Goal: Task Accomplishment & Management: Manage account settings

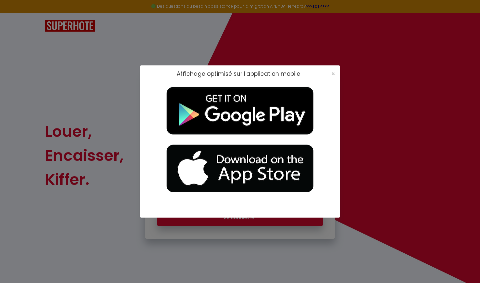
click at [304, 73] on div "×" at bounding box center [331, 73] width 17 height 7
click at [304, 73] on span "×" at bounding box center [334, 73] width 4 height 8
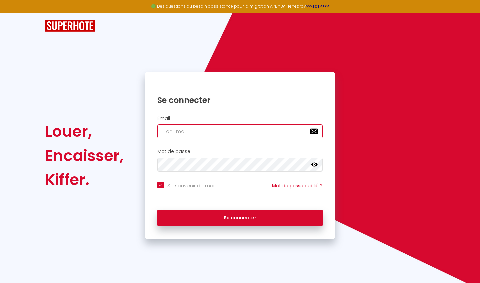
type input "[EMAIL_ADDRESS][DOMAIN_NAME]"
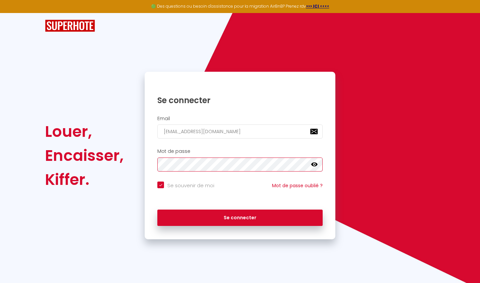
click at [240, 216] on button "Se connecter" at bounding box center [239, 217] width 165 height 17
checkbox input "true"
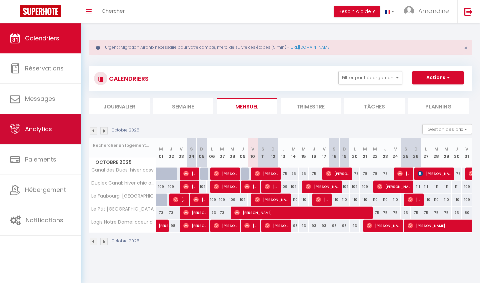
click at [54, 132] on link "Analytics" at bounding box center [40, 129] width 81 height 30
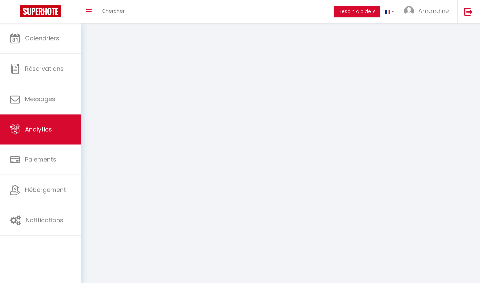
select select "2025"
select select "10"
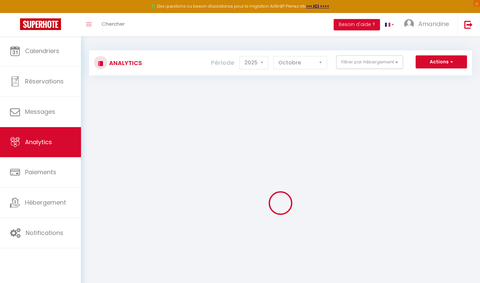
checkbox input "false"
checkbox clim "false"
checkbox Gastronomique\+clim "false"
checkbox calme "false"
checkbox canal "false"
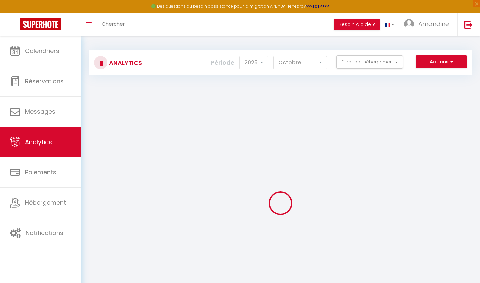
checkbox pk "false"
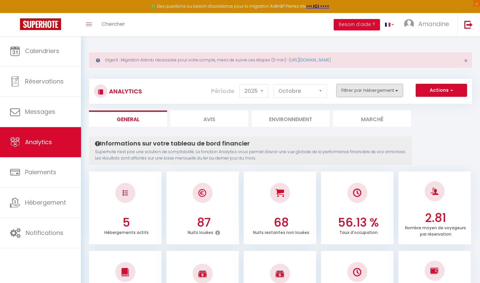
click at [304, 91] on button "Filtrer par hébergement" at bounding box center [370, 90] width 67 height 13
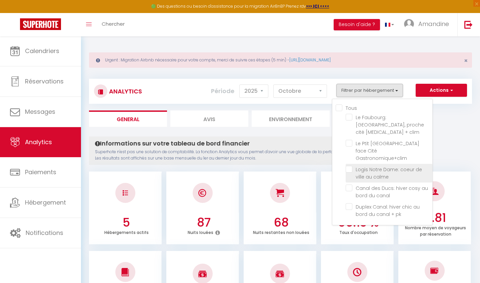
click at [304, 166] on calme "checkbox" at bounding box center [389, 169] width 87 height 7
checkbox calme "true"
checkbox clim "false"
checkbox Gastronomique\+clim "false"
checkbox canal "false"
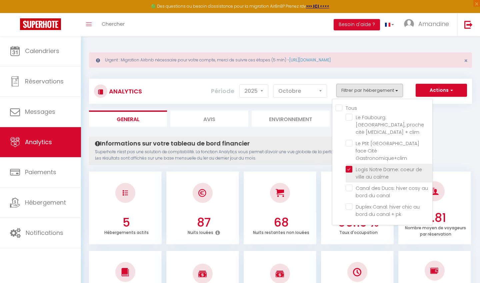
checkbox pk "false"
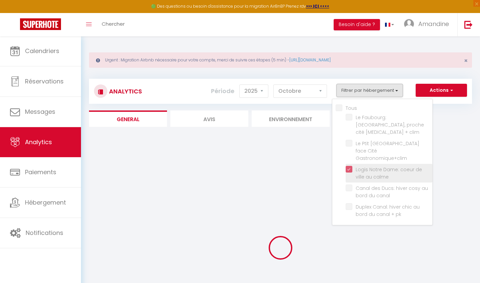
checkbox clim "false"
checkbox Gastronomique\+clim "false"
checkbox canal "false"
checkbox pk "false"
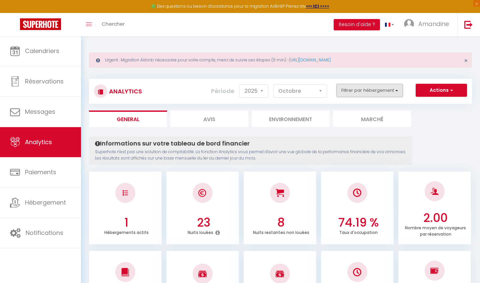
click at [304, 91] on button "Filtrer par hébergement" at bounding box center [370, 90] width 67 height 13
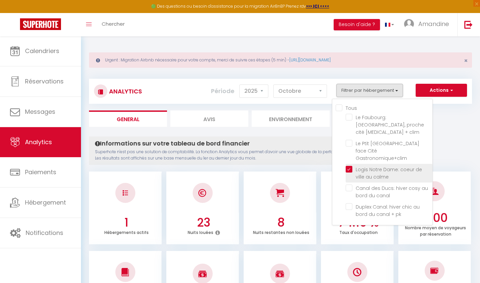
click at [304, 166] on calme "checkbox" at bounding box center [389, 169] width 87 height 7
checkbox calme "false"
checkbox clim "false"
checkbox Gastronomique\+clim "false"
checkbox canal "false"
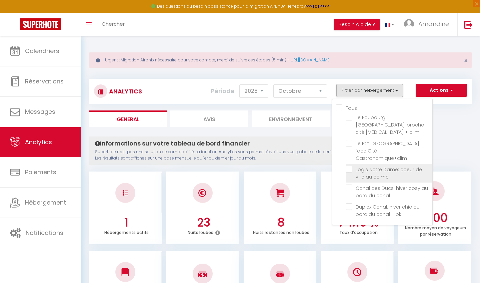
checkbox pk "false"
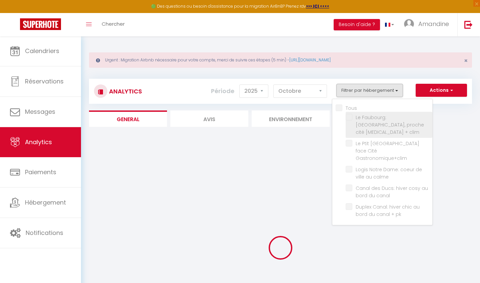
checkbox clim "false"
checkbox Gastronomique\+clim "false"
checkbox canal "false"
checkbox pk "false"
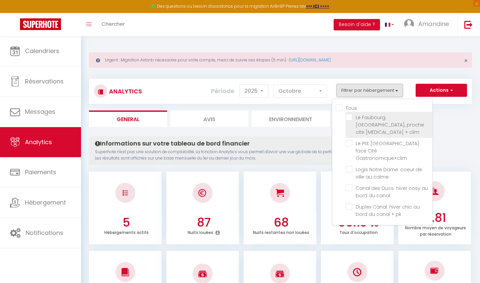
click at [304, 119] on clim "checkbox" at bounding box center [389, 117] width 87 height 7
checkbox clim "true"
checkbox Gastronomique\+clim "false"
checkbox canal "false"
checkbox pk "false"
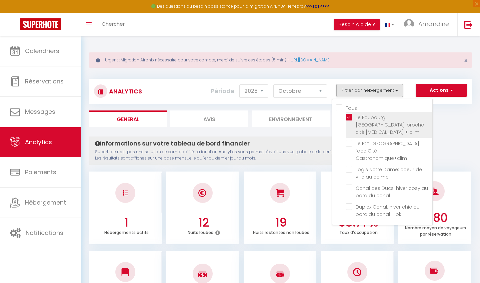
checkbox Gastronomique\+clim "false"
checkbox canal "false"
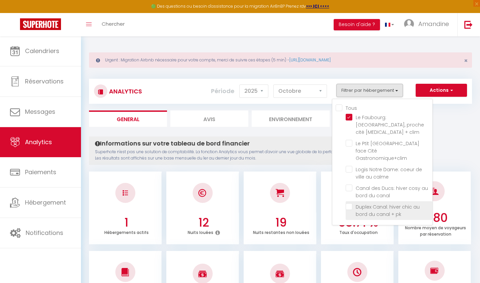
click at [304, 203] on pk "checkbox" at bounding box center [389, 206] width 87 height 7
checkbox pk "true"
checkbox Gastronomique\+clim "false"
checkbox canal "false"
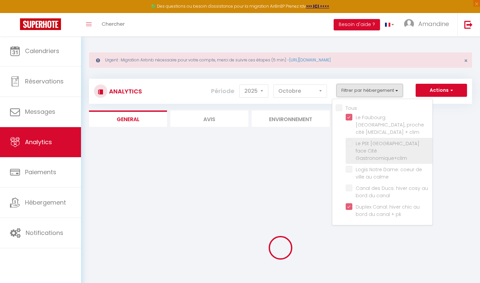
checkbox Gastronomique\+clim "false"
checkbox canal "false"
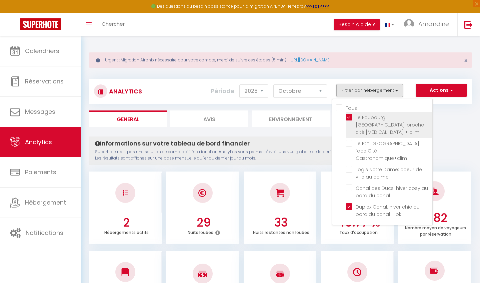
click at [304, 116] on clim "checkbox" at bounding box center [389, 117] width 87 height 7
checkbox clim "false"
checkbox Gastronomique\+clim "false"
checkbox canal "false"
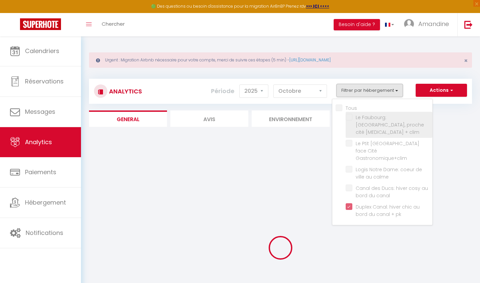
checkbox Gastronomique\+clim "false"
checkbox canal "false"
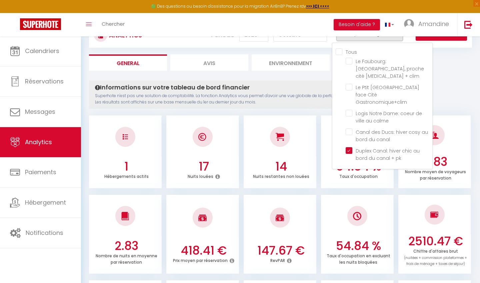
scroll to position [45, 0]
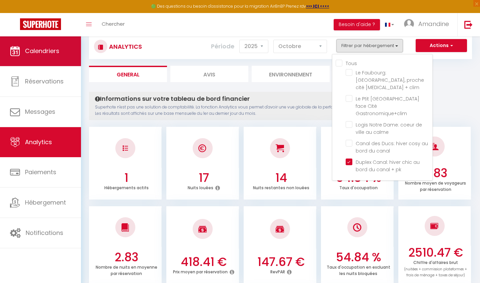
click at [29, 60] on link "Calendriers" at bounding box center [40, 51] width 81 height 30
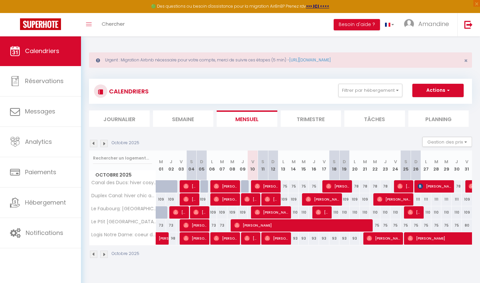
click at [304, 186] on div "78" at bounding box center [355, 186] width 10 height 12
type input "78"
type input "Lun 20 Octobre 2025"
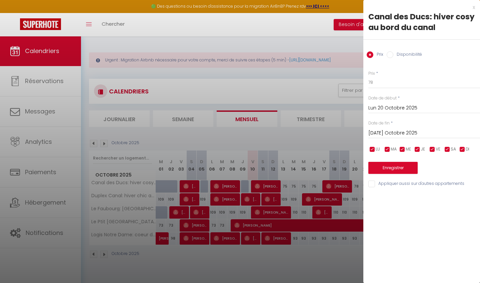
click at [304, 135] on input "[DATE] Octobre 2025" at bounding box center [425, 133] width 112 height 9
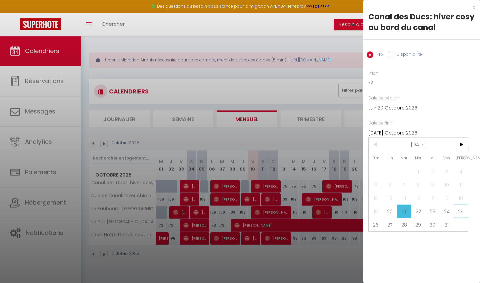
click at [304, 215] on span "25" at bounding box center [461, 210] width 14 height 13
type input "Sam 25 Octobre 2025"
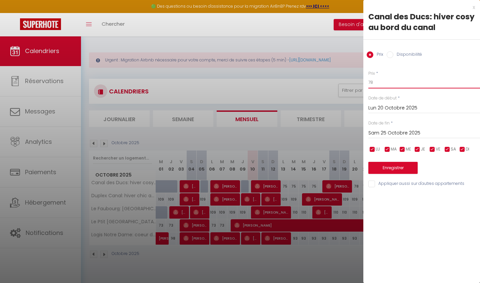
click at [304, 83] on input "78" at bounding box center [425, 82] width 112 height 12
type input "75"
click at [304, 170] on button "Enregistrer" at bounding box center [393, 168] width 49 height 12
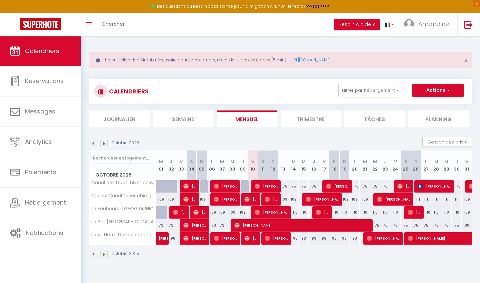
click at [304, 199] on div "111" at bounding box center [416, 199] width 10 height 12
type input "111"
type input "Dim 26 Octobre 2025"
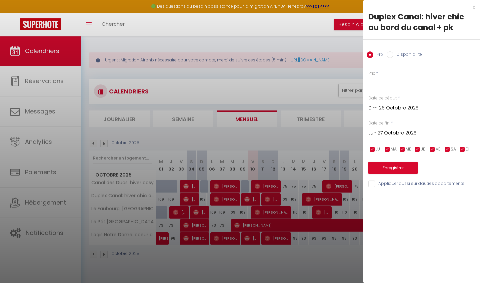
click at [304, 132] on input "Lun 27 Octobre 2025" at bounding box center [425, 133] width 112 height 9
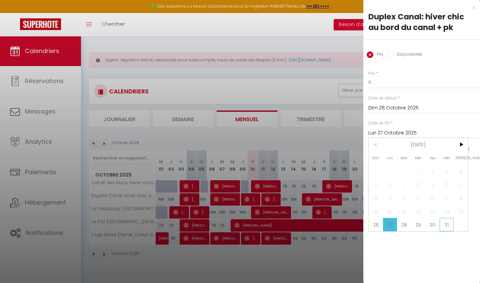
click at [304, 224] on span "31" at bounding box center [447, 224] width 14 height 13
type input "Ven 31 Octobre 2025"
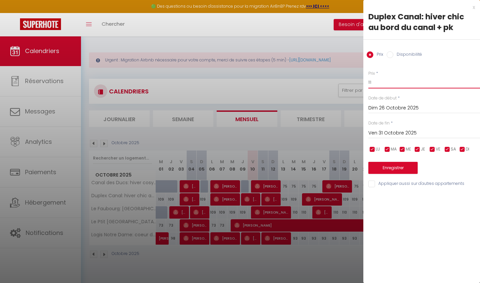
click at [304, 84] on input "111" at bounding box center [425, 82] width 112 height 12
type input "109"
click at [304, 168] on button "Enregistrer" at bounding box center [393, 168] width 49 height 12
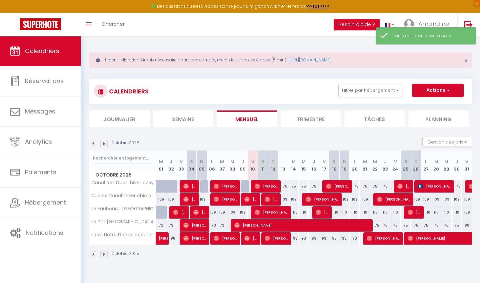
click at [304, 211] on div "110" at bounding box center [335, 212] width 10 height 12
type input "110"
type input "Sam 18 Octobre 2025"
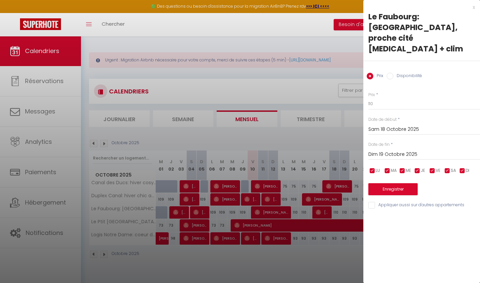
click at [304, 150] on input "Dim 19 Octobre 2025" at bounding box center [425, 154] width 112 height 9
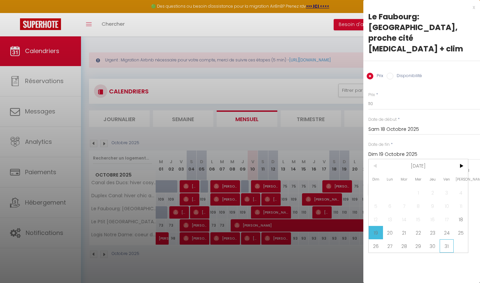
click at [304, 239] on span "31" at bounding box center [447, 245] width 14 height 13
type input "Ven 31 Octobre 2025"
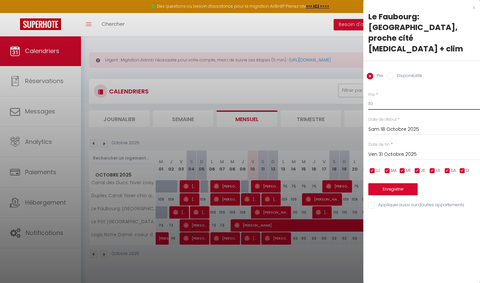
click at [304, 98] on input "110" at bounding box center [425, 104] width 112 height 12
type input "109"
click at [304, 183] on button "Enregistrer" at bounding box center [393, 189] width 49 height 12
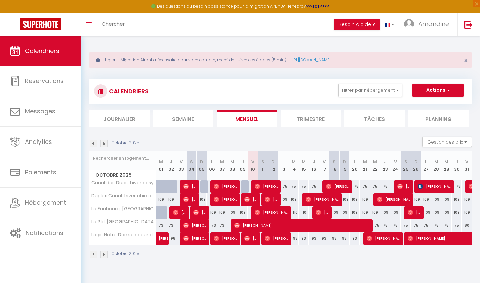
click at [295, 238] on div "93" at bounding box center [294, 238] width 10 height 12
type input "93"
type input "[DATE] Octobre 2025"
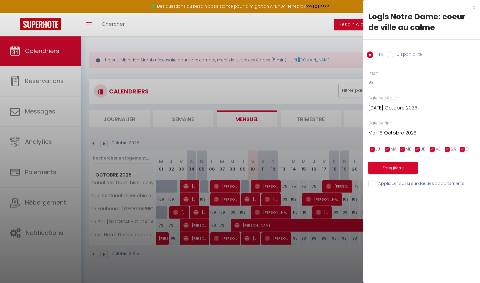
click at [304, 129] on input "Mer 15 Octobre 2025" at bounding box center [425, 133] width 112 height 9
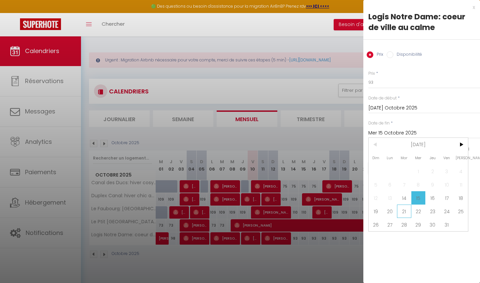
click at [304, 211] on span "21" at bounding box center [404, 210] width 14 height 13
type input "[DATE] Octobre 2025"
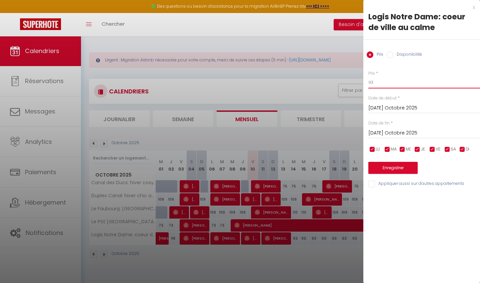
click at [304, 83] on input "93" at bounding box center [425, 82] width 112 height 12
type input "92"
click at [304, 167] on button "Enregistrer" at bounding box center [393, 168] width 49 height 12
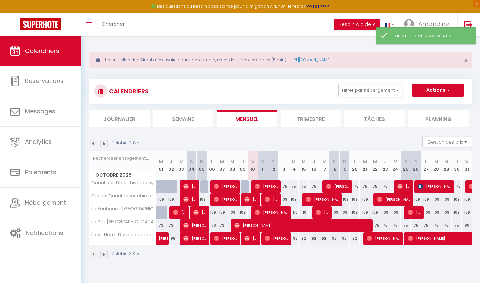
click at [304, 225] on div "75" at bounding box center [375, 225] width 10 height 12
type input "75"
type input "Mer 22 Octobre 2025"
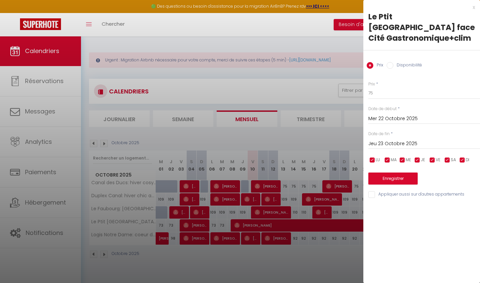
click at [304, 139] on input "Jeu 23 Octobre 2025" at bounding box center [425, 143] width 112 height 9
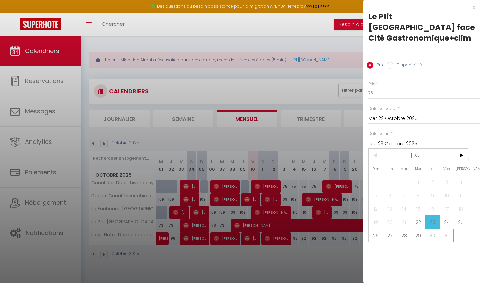
click at [304, 228] on span "31" at bounding box center [447, 234] width 14 height 13
type input "Ven 31 Octobre 2025"
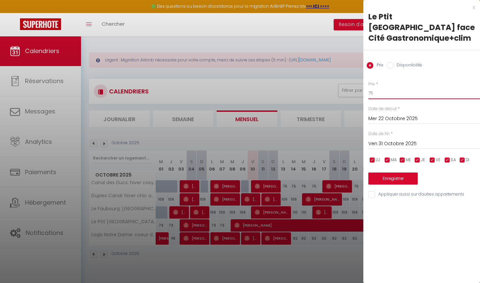
click at [304, 87] on input "75" at bounding box center [425, 93] width 112 height 12
type input "74"
click at [304, 172] on button "Enregistrer" at bounding box center [393, 178] width 49 height 12
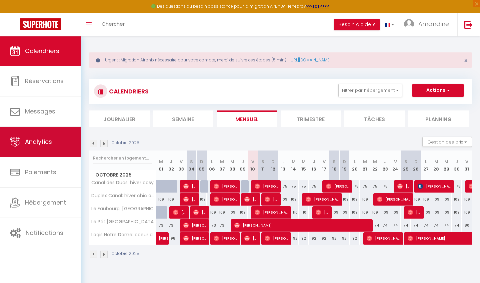
click at [35, 146] on span "Analytics" at bounding box center [38, 141] width 27 height 8
select select "2025"
select select "10"
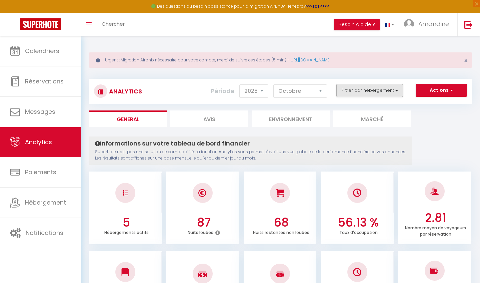
click at [304, 92] on button "Filtrer par hébergement" at bounding box center [370, 90] width 67 height 13
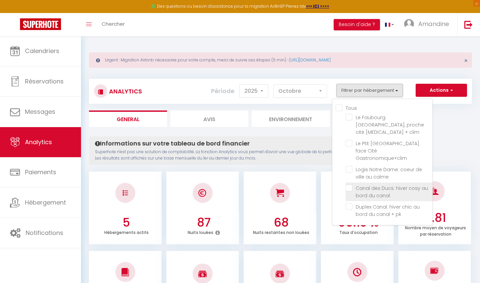
click at [304, 184] on canal "checkbox" at bounding box center [389, 187] width 87 height 7
checkbox canal "true"
checkbox clim "false"
checkbox Gastronomique\+clim "false"
checkbox calme "false"
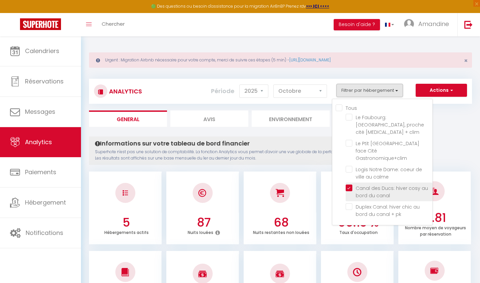
checkbox pk "false"
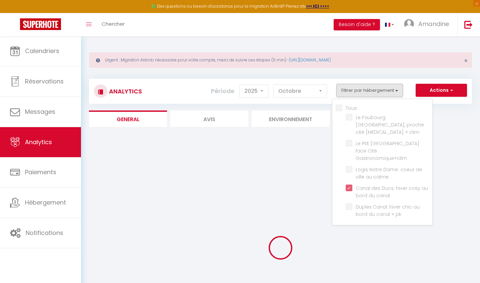
checkbox clim "false"
checkbox Gastronomique\+clim "false"
checkbox calme "false"
checkbox pk "false"
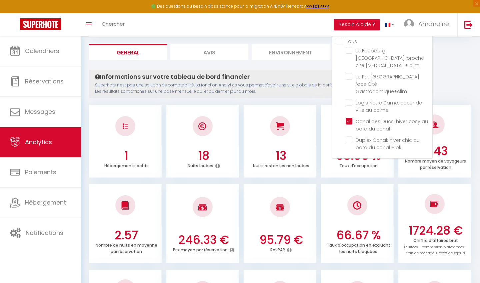
scroll to position [66, 0]
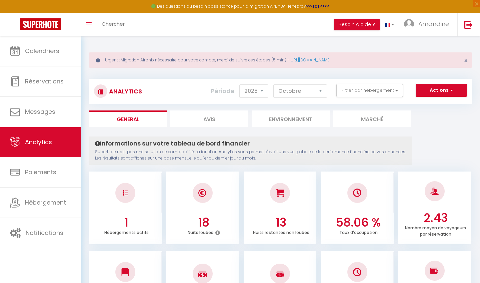
scroll to position [0, 0]
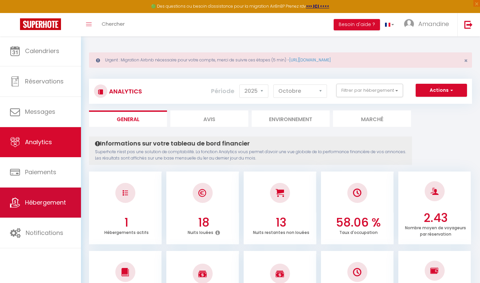
click at [41, 205] on span "Hébergement" at bounding box center [45, 202] width 41 height 8
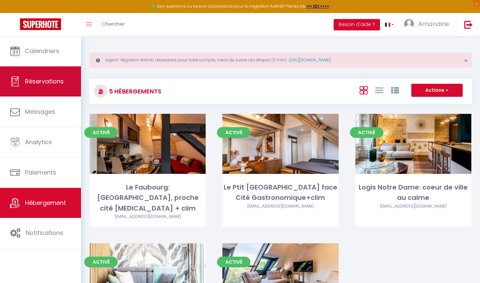
click at [59, 77] on link "Réservations" at bounding box center [40, 81] width 81 height 30
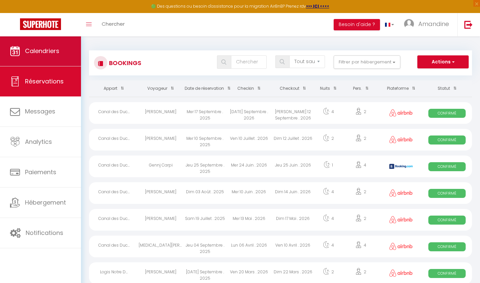
click at [53, 56] on link "Calendriers" at bounding box center [40, 51] width 81 height 30
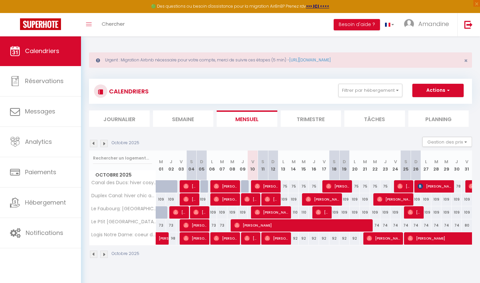
click at [161, 239] on span "[PERSON_NAME]" at bounding box center [166, 234] width 15 height 13
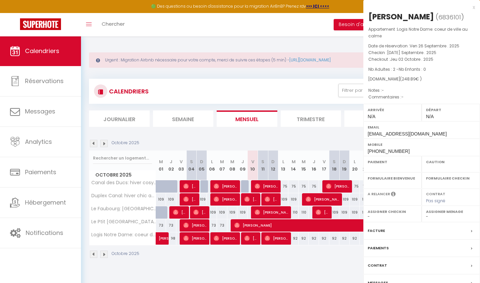
select select "OK"
select select "0"
select select "1"
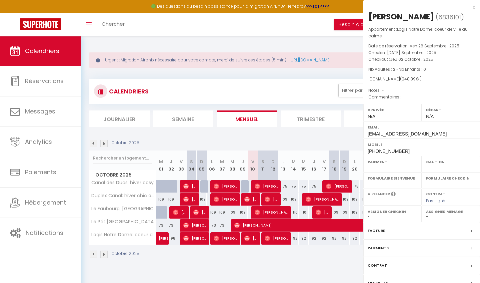
select select
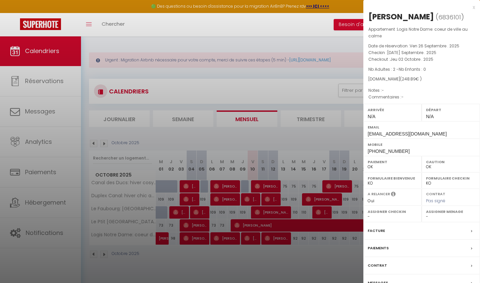
click at [195, 236] on div at bounding box center [240, 141] width 480 height 283
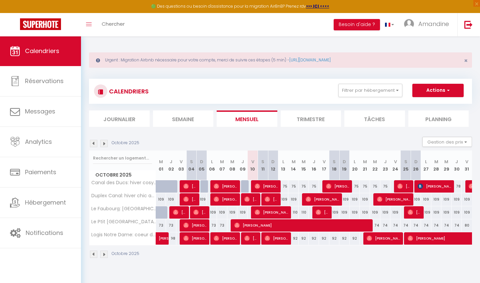
click at [195, 236] on span "[PERSON_NAME]" at bounding box center [195, 238] width 24 height 13
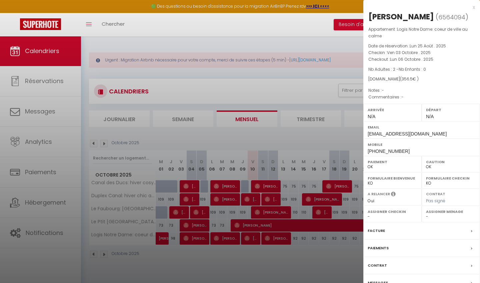
click at [228, 236] on div at bounding box center [240, 141] width 480 height 283
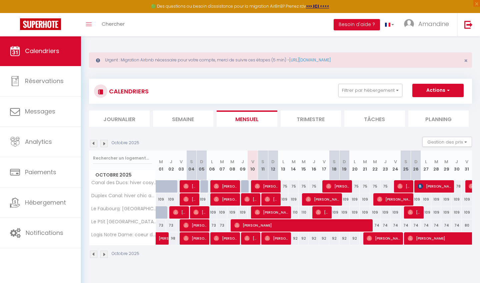
click at [228, 236] on span "[PERSON_NAME] And [PERSON_NAME] And [PERSON_NAME]" at bounding box center [226, 238] width 24 height 13
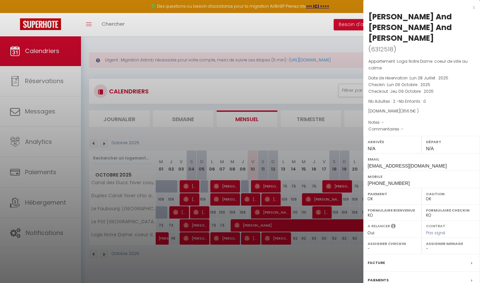
click at [250, 237] on div at bounding box center [240, 141] width 480 height 283
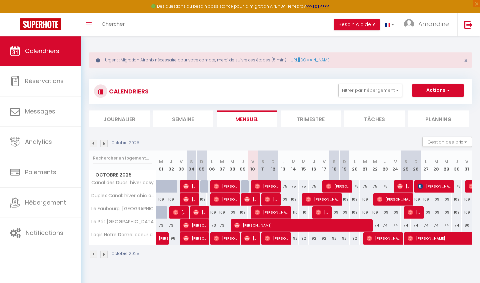
click at [250, 237] on img at bounding box center [246, 237] width 5 height 5
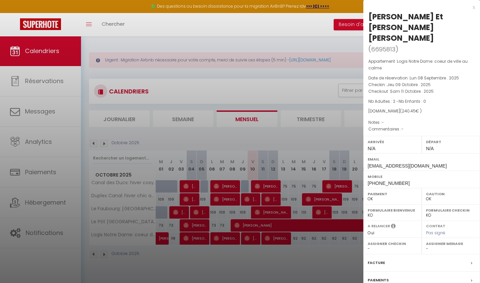
click at [276, 236] on div at bounding box center [240, 141] width 480 height 283
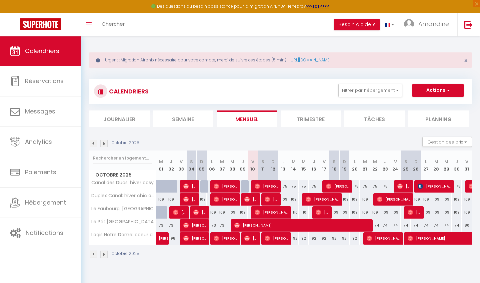
click at [276, 236] on span "[PERSON_NAME]" at bounding box center [277, 238] width 24 height 13
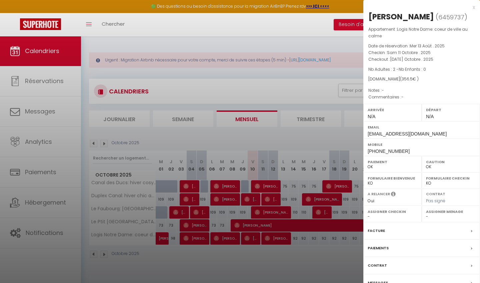
click at [203, 225] on div at bounding box center [240, 141] width 480 height 283
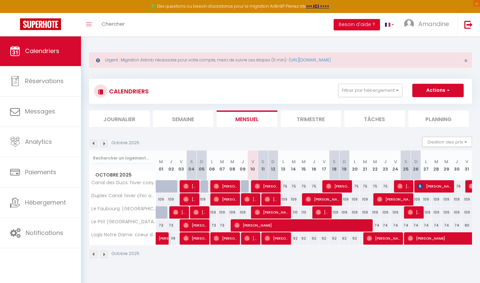
click at [203, 225] on span "[PERSON_NAME]" at bounding box center [195, 225] width 24 height 13
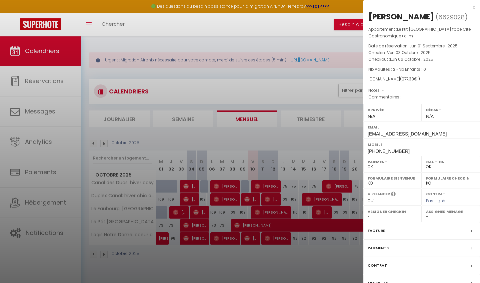
click at [250, 228] on div at bounding box center [240, 141] width 480 height 283
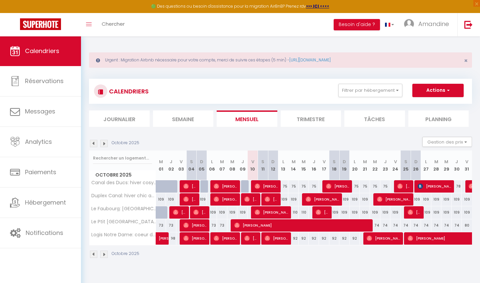
click at [250, 228] on span "[PERSON_NAME]" at bounding box center [303, 225] width 138 height 13
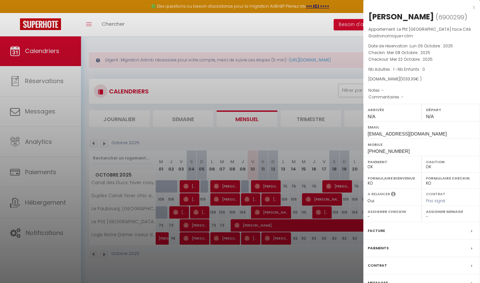
click at [285, 136] on div at bounding box center [240, 141] width 480 height 283
